Goal: Use online tool/utility: Utilize a website feature to perform a specific function

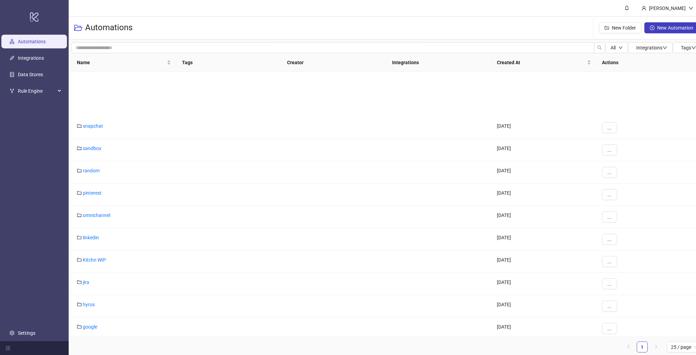
scroll to position [160, 0]
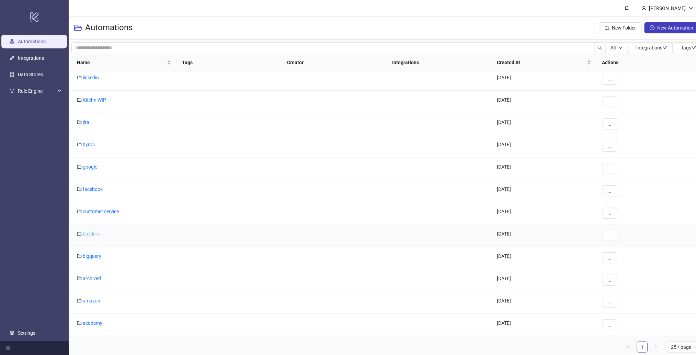
click at [90, 231] on link "builders" at bounding box center [91, 233] width 17 height 5
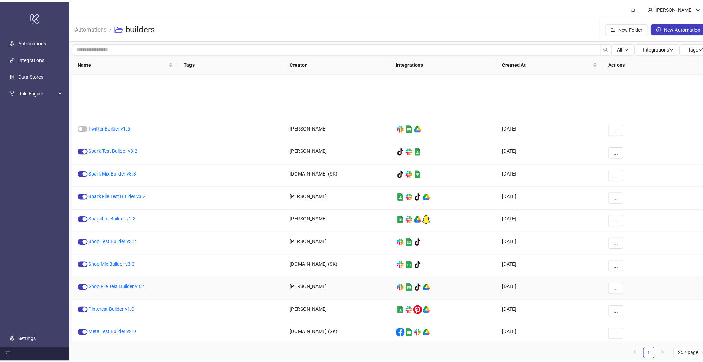
scroll to position [48, 0]
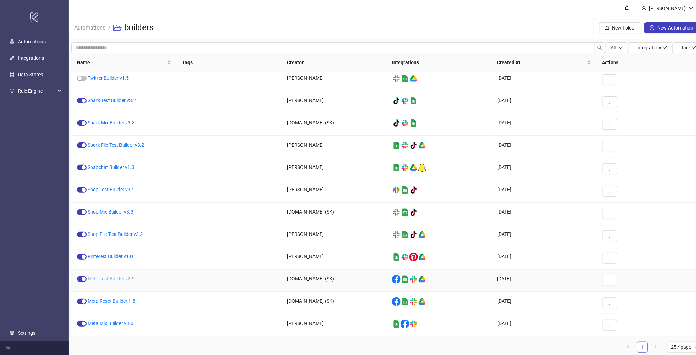
click at [112, 279] on link "Meta Test Builder v2.9" at bounding box center [111, 278] width 47 height 5
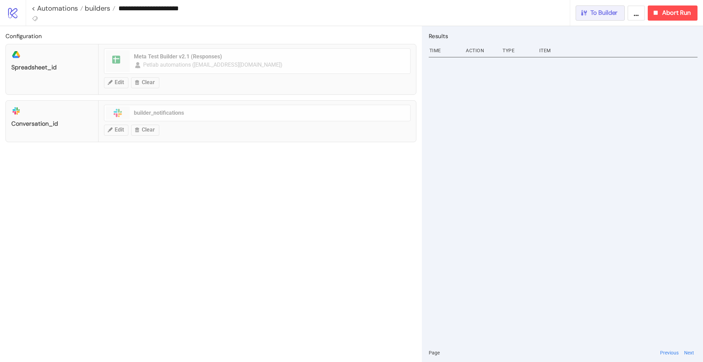
click at [617, 11] on span "To Builder" at bounding box center [604, 13] width 27 height 8
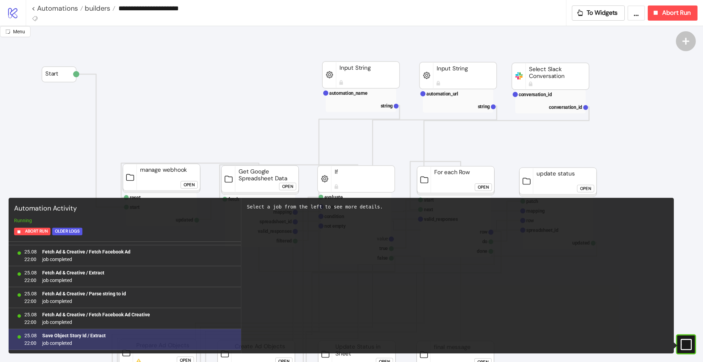
scroll to position [601, 0]
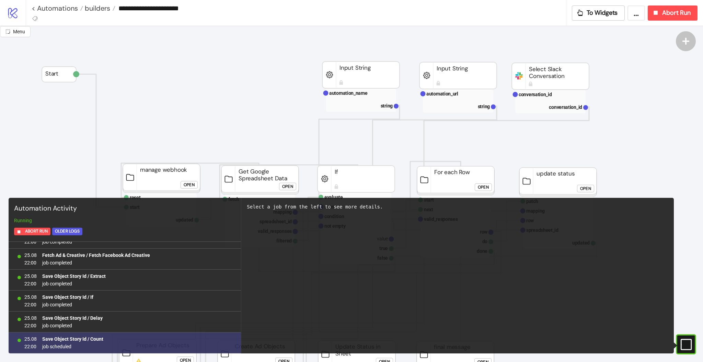
click at [100, 340] on b "Save Object Story Id / Count" at bounding box center [72, 338] width 61 height 5
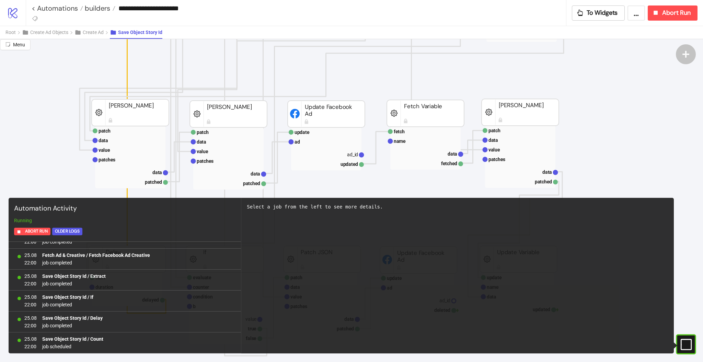
scroll to position [0, 0]
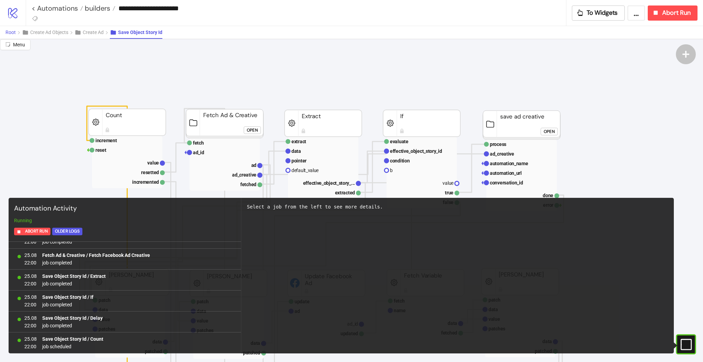
click at [9, 32] on span "Root" at bounding box center [10, 32] width 10 height 5
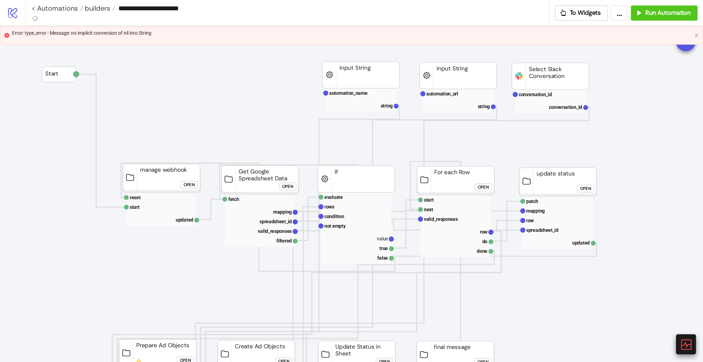
click at [686, 343] on icon at bounding box center [686, 344] width 12 height 12
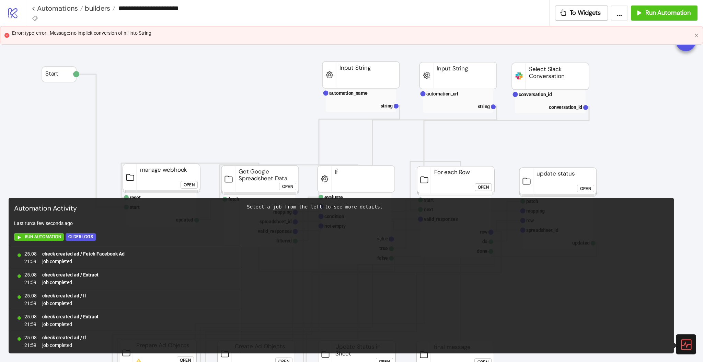
scroll to position [1320, 0]
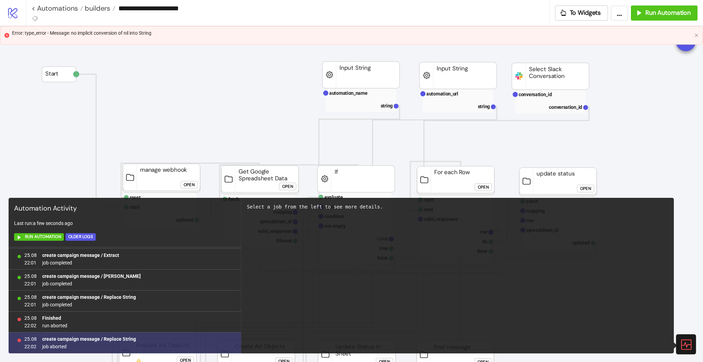
click at [119, 339] on b "create campaign message / Replace String" at bounding box center [89, 338] width 94 height 5
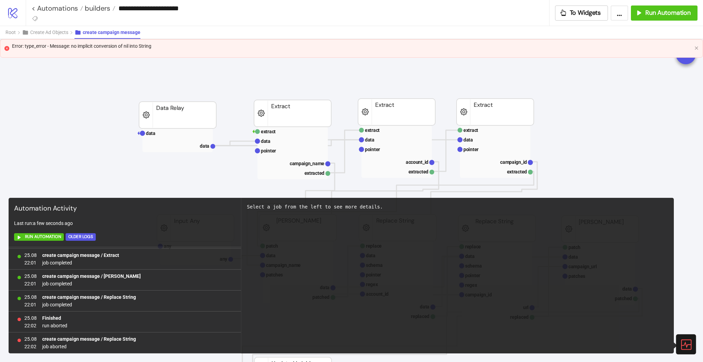
scroll to position [7, 193]
click at [696, 47] on icon "close" at bounding box center [697, 48] width 4 height 4
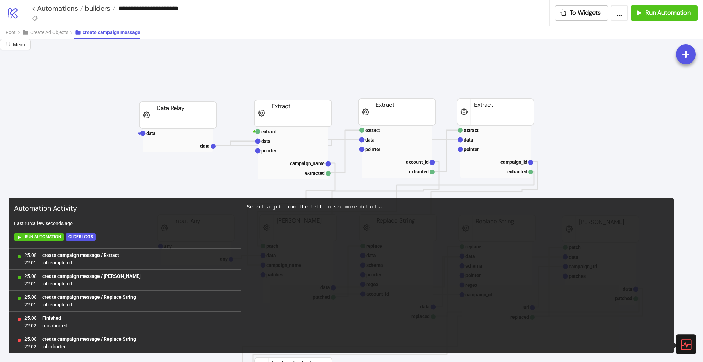
click at [685, 345] on icon at bounding box center [686, 344] width 12 height 12
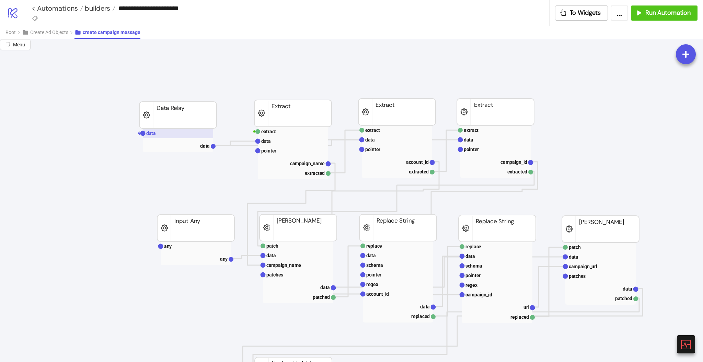
click at [173, 134] on rect at bounding box center [178, 133] width 70 height 10
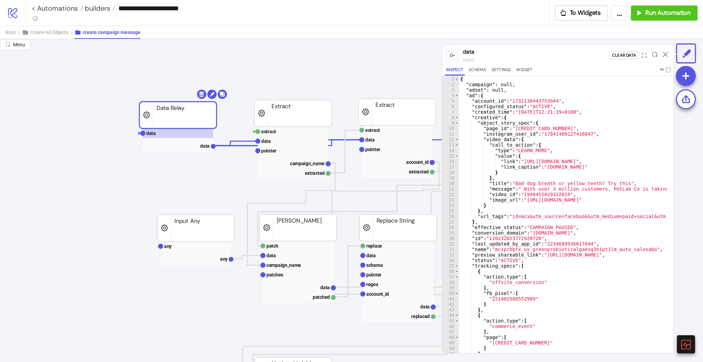
scroll to position [0, 0]
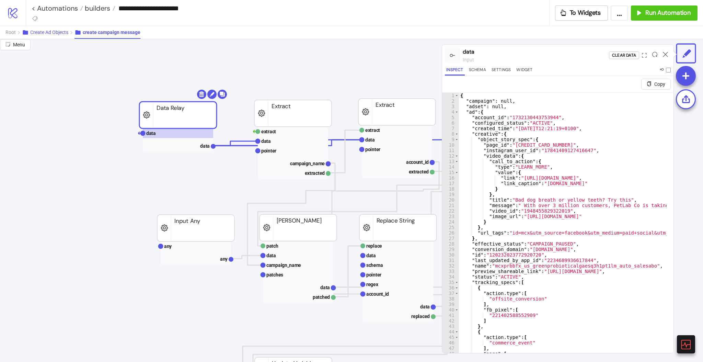
click at [53, 33] on span "Create Ad Objects" at bounding box center [49, 32] width 38 height 5
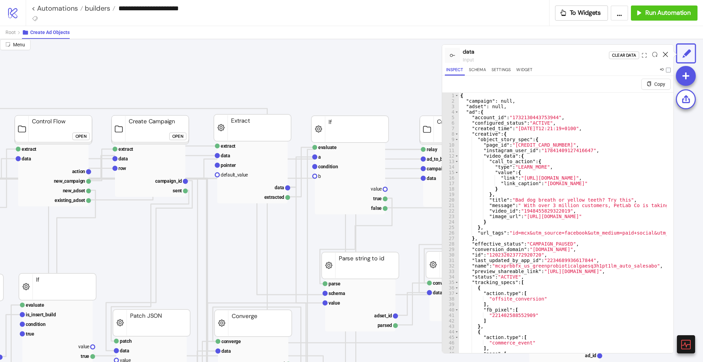
click at [663, 54] on icon at bounding box center [665, 54] width 5 height 5
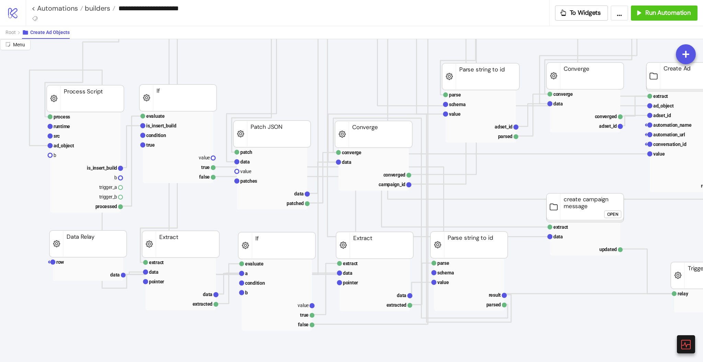
scroll to position [194, 73]
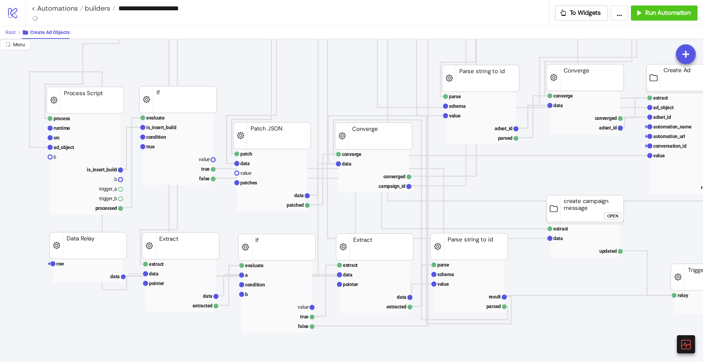
click at [12, 34] on span "Root" at bounding box center [10, 32] width 10 height 5
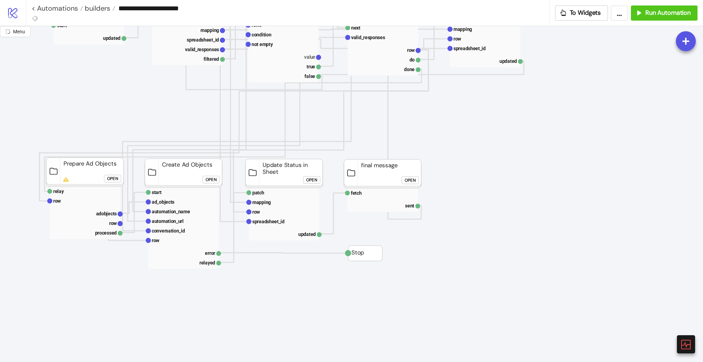
scroll to position [181, 73]
click at [114, 214] on text "adobjects" at bounding box center [106, 213] width 21 height 5
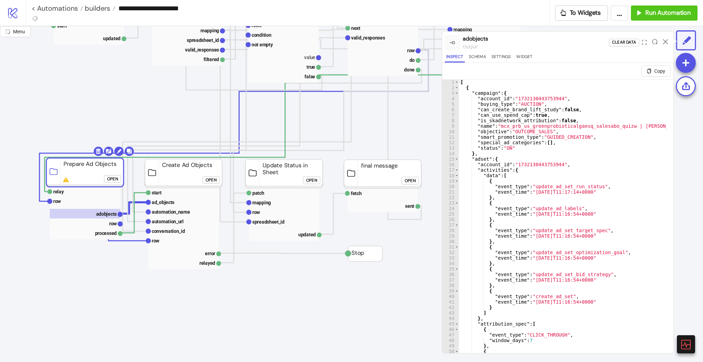
scroll to position [0, 0]
click at [664, 41] on icon at bounding box center [665, 41] width 5 height 5
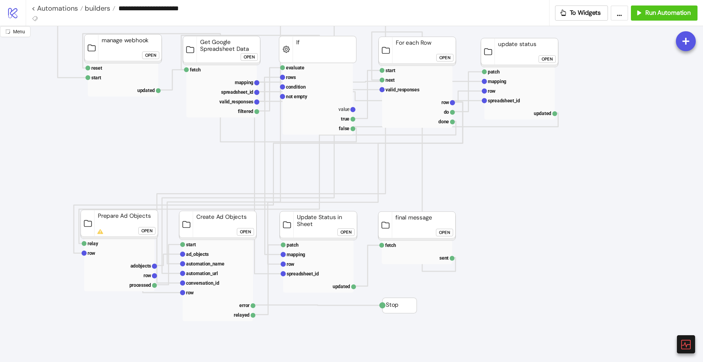
scroll to position [113, 38]
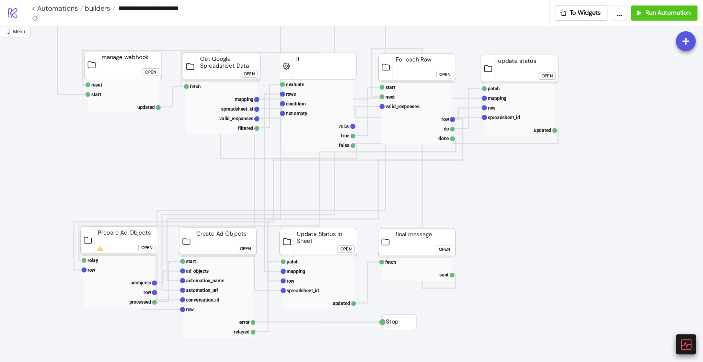
click at [683, 342] on icon at bounding box center [686, 344] width 12 height 12
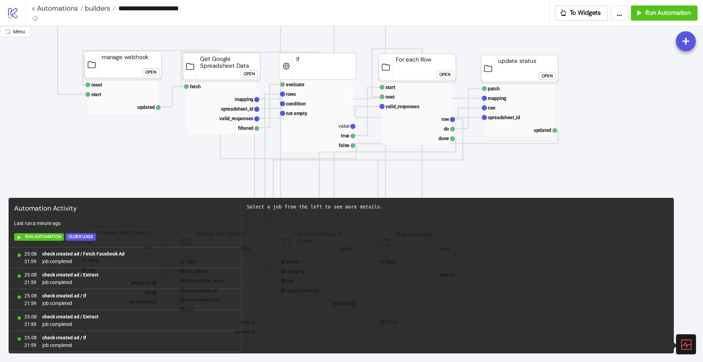
scroll to position [1320, 0]
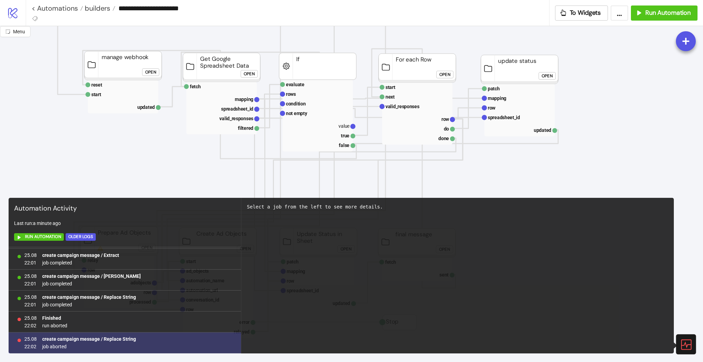
click at [117, 338] on b "create campaign message / Replace String" at bounding box center [89, 338] width 94 height 5
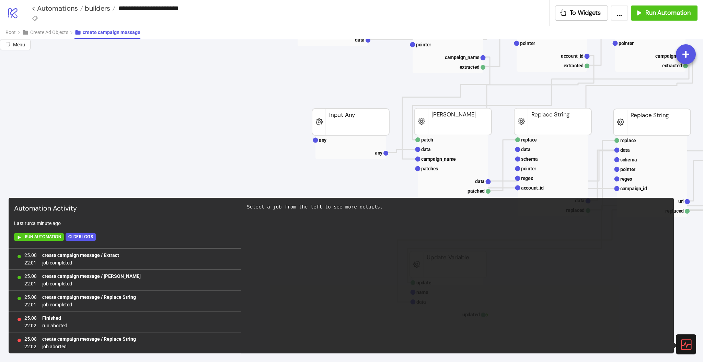
click at [684, 343] on icon at bounding box center [686, 344] width 12 height 12
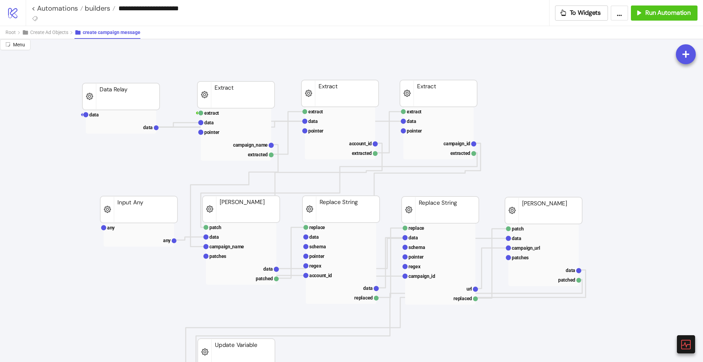
scroll to position [25, 250]
click at [45, 33] on span "Create Ad Objects" at bounding box center [49, 32] width 38 height 5
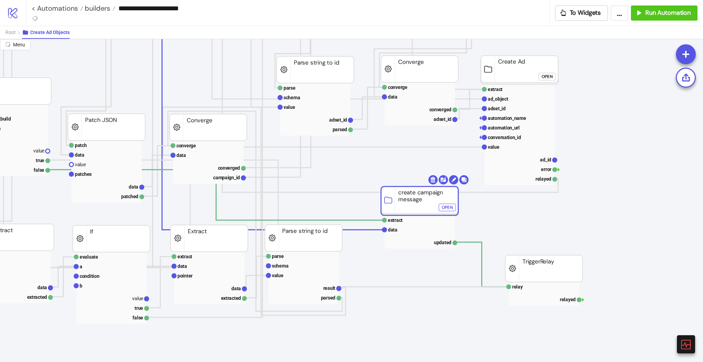
scroll to position [202, 240]
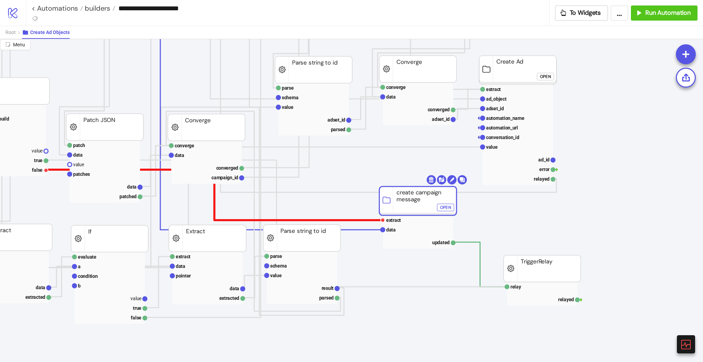
click at [367, 219] on polyline at bounding box center [214, 195] width 337 height 50
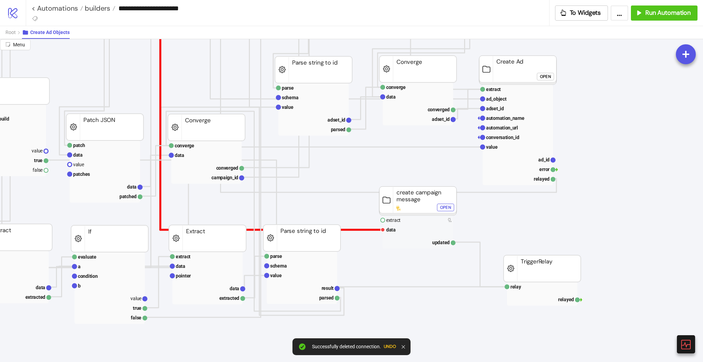
click at [367, 229] on polyline at bounding box center [165, 106] width 435 height 247
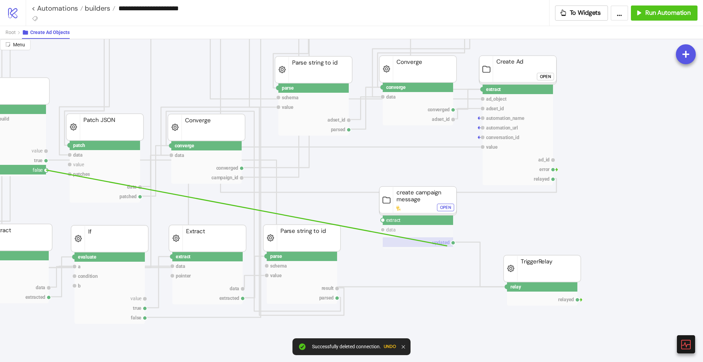
drag, startPoint x: 47, startPoint y: 171, endPoint x: 436, endPoint y: 238, distance: 395.5
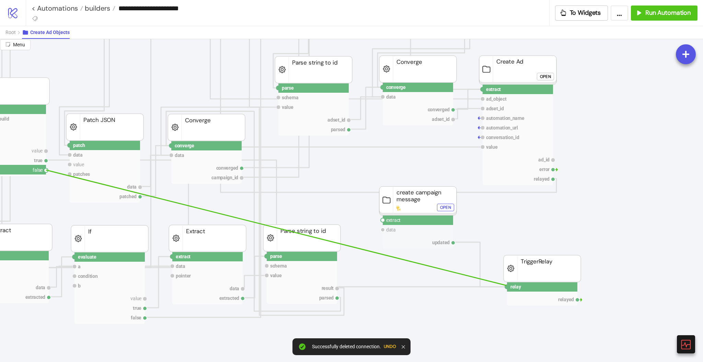
click at [506, 285] on circle at bounding box center [507, 287] width 4 height 4
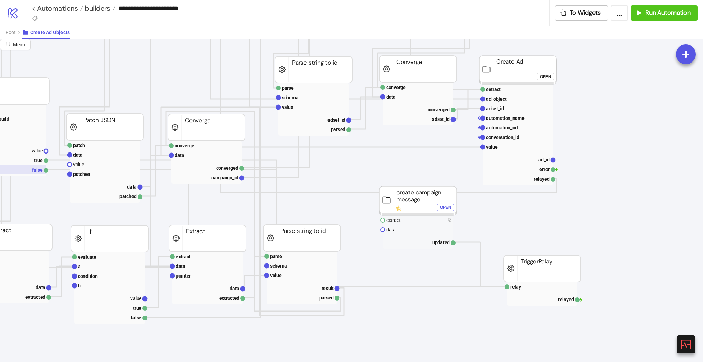
scroll to position [202, 120]
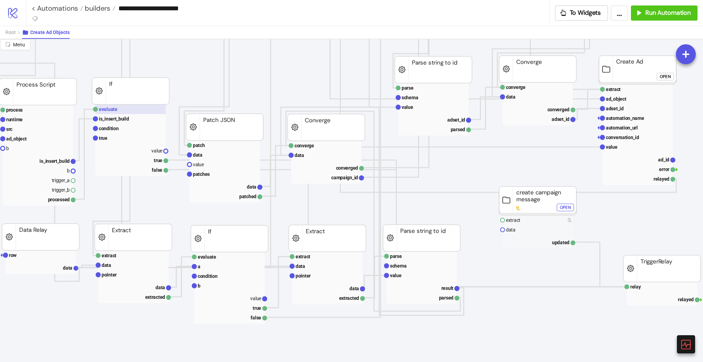
click at [111, 109] on text "evaluate" at bounding box center [108, 108] width 19 height 5
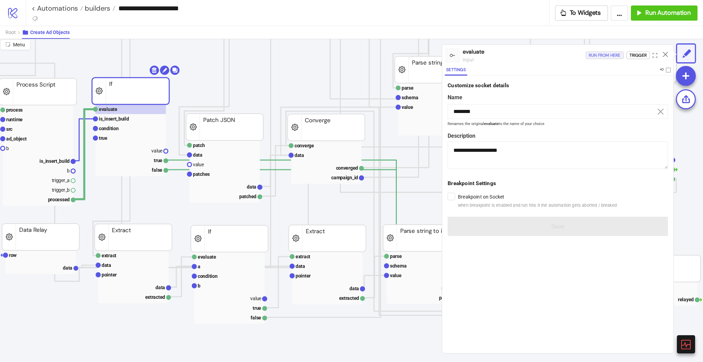
click at [605, 56] on div "Run from here" at bounding box center [605, 56] width 32 height 8
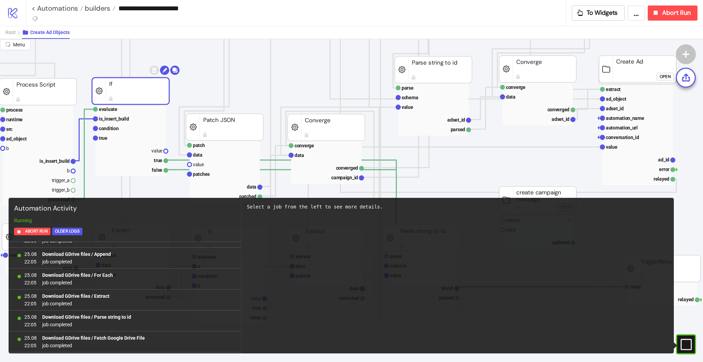
scroll to position [1105, 0]
